Goal: Information Seeking & Learning: Check status

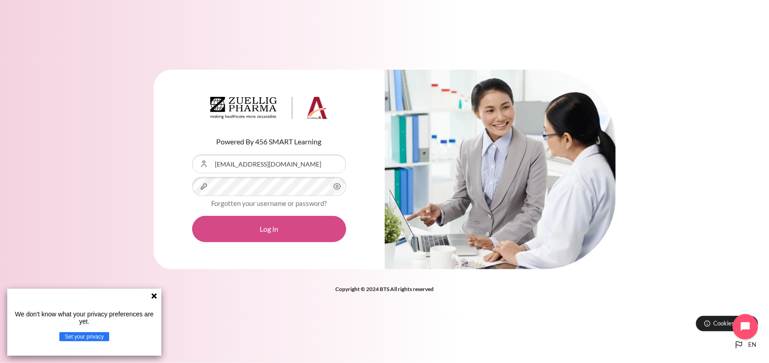
click at [275, 228] on button "Log in" at bounding box center [269, 229] width 154 height 26
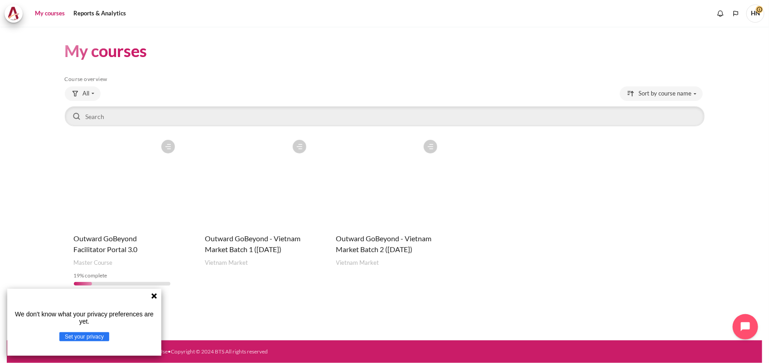
click at [378, 212] on figure "Content" at bounding box center [384, 180] width 115 height 91
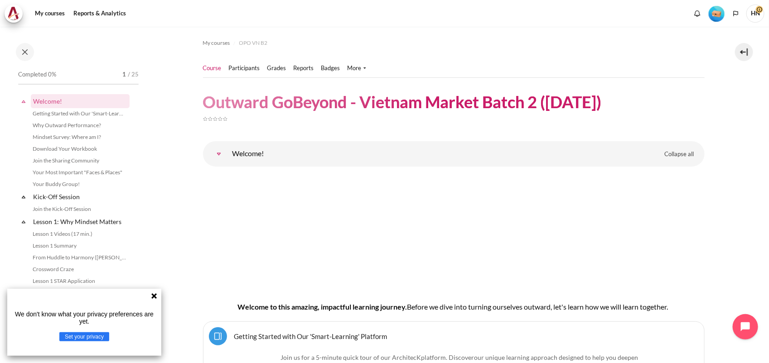
click at [714, 14] on img "Level #1" at bounding box center [716, 14] width 16 height 16
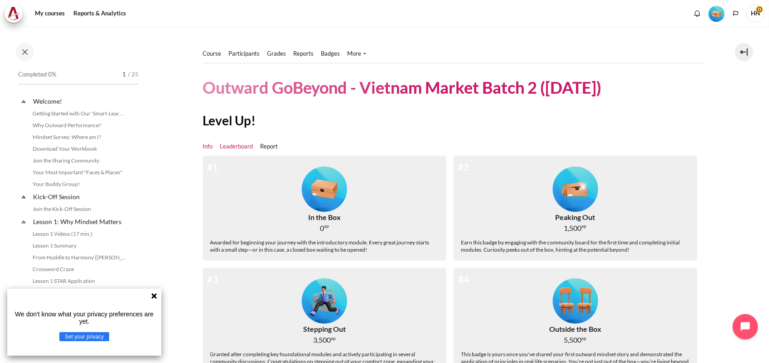
click at [243, 145] on link "Leaderboard" at bounding box center [236, 146] width 33 height 9
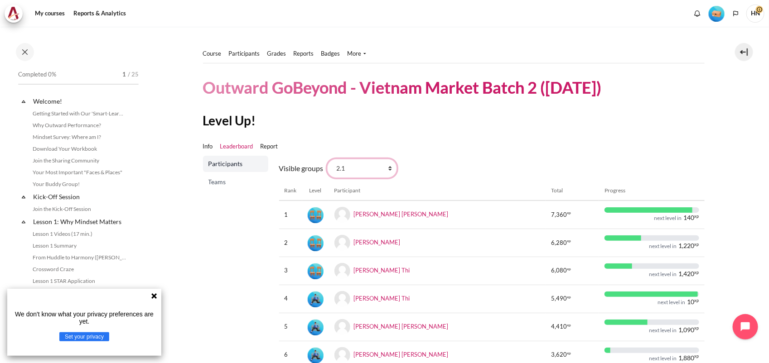
click at [389, 167] on select "All participants 2.1 2.2 2.3 2.4 2.5 2.6 2.7 2.8" at bounding box center [362, 168] width 70 height 19
select select "0"
click at [327, 159] on select "All participants 2.1 2.2 2.3 2.4 2.5 2.6 2.7 2.8" at bounding box center [362, 168] width 70 height 19
